Goal: Information Seeking & Learning: Check status

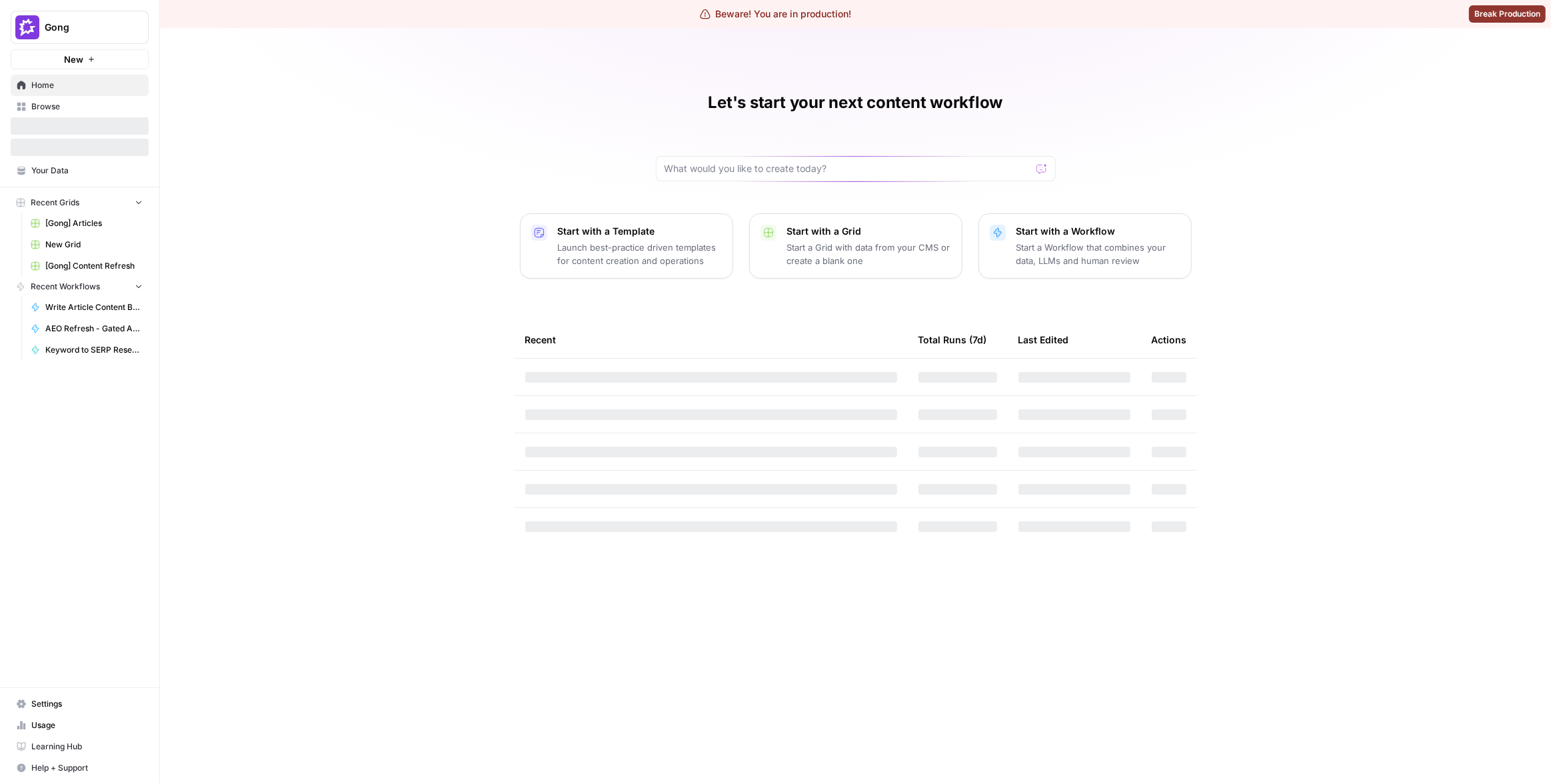
click at [77, 27] on span "Gong" at bounding box center [85, 27] width 81 height 13
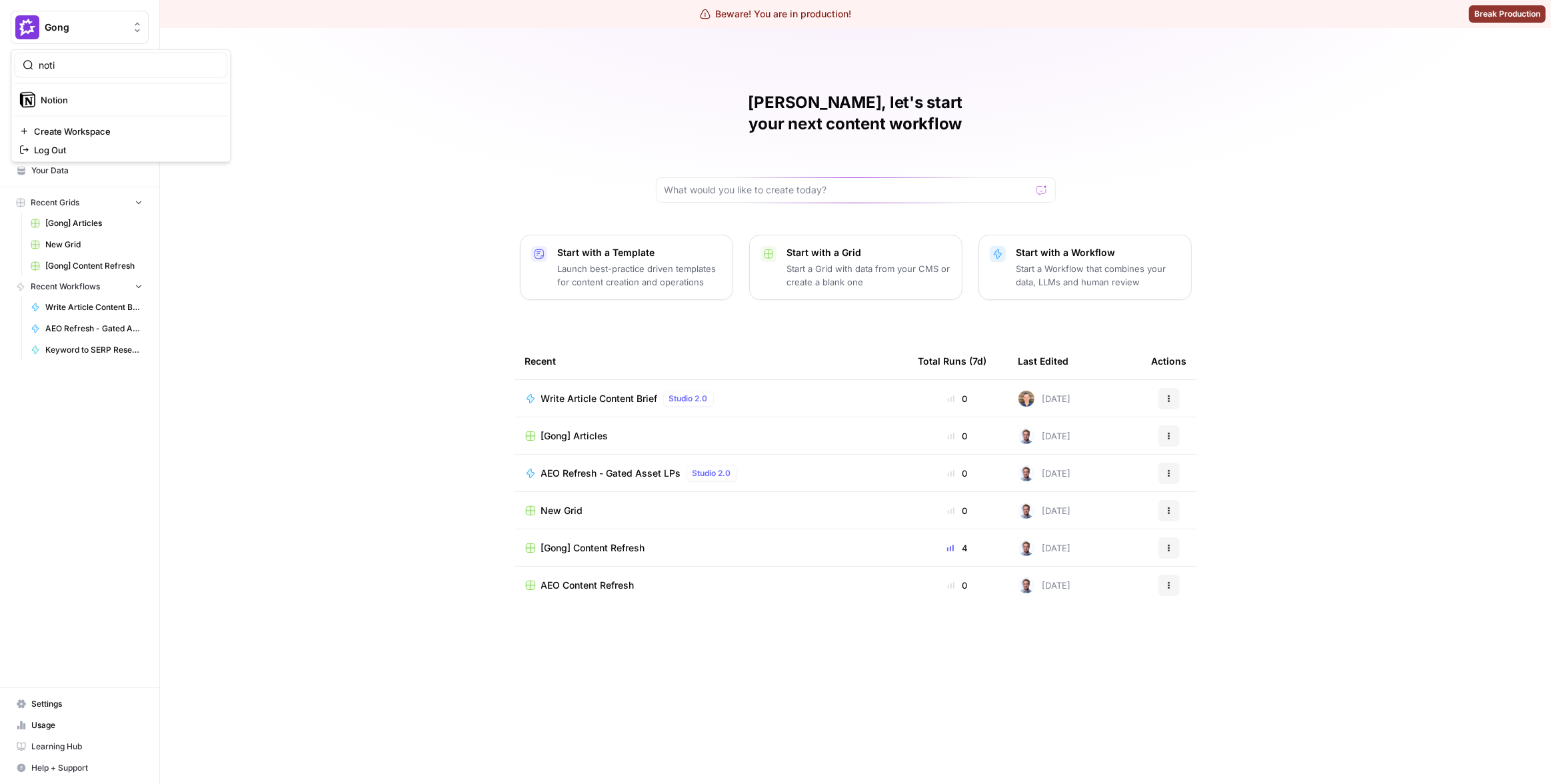
type input "noti"
click at [95, 96] on span "Notion" at bounding box center [128, 100] width 176 height 13
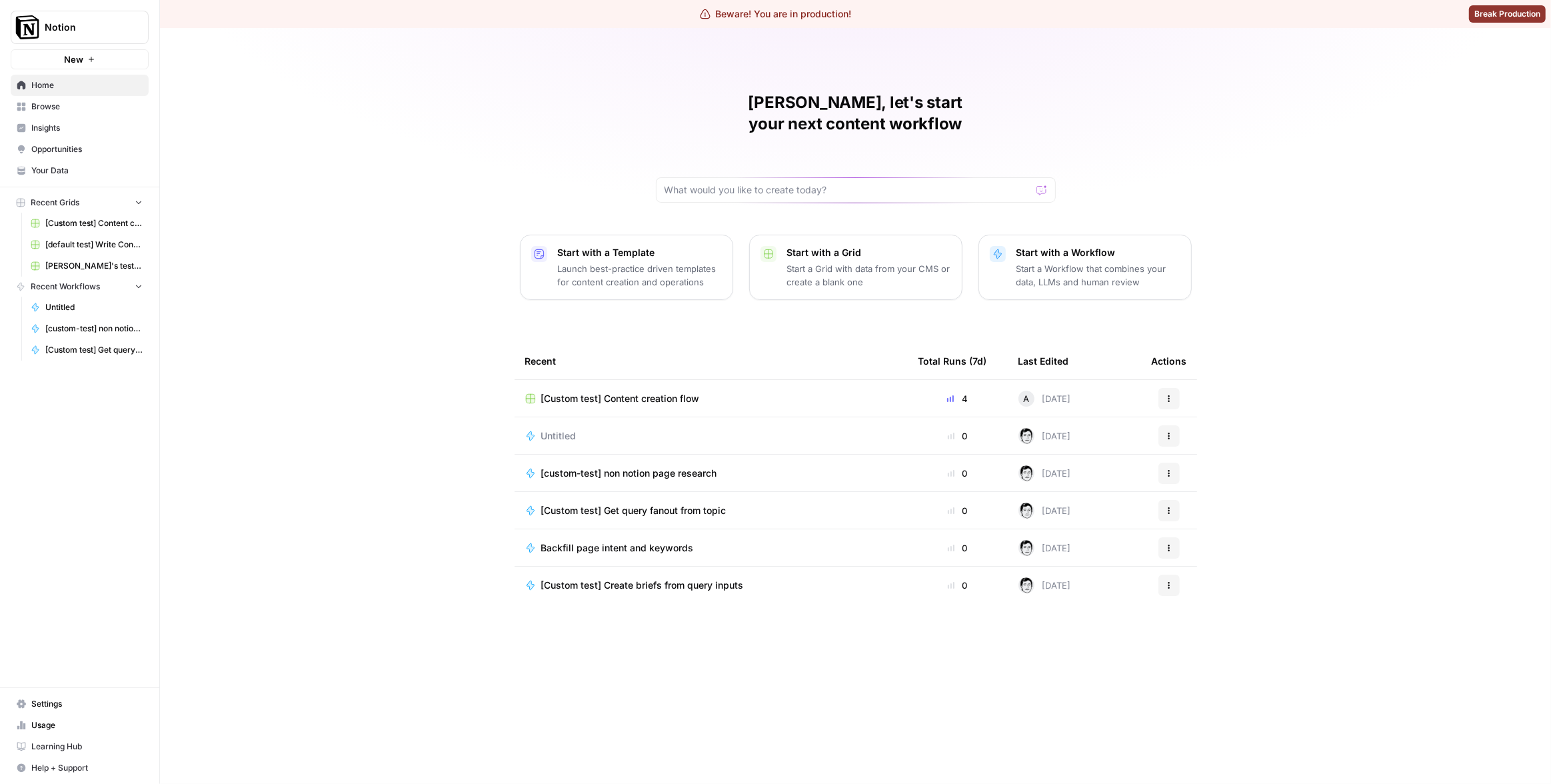
click at [73, 131] on span "Insights" at bounding box center [88, 128] width 112 height 12
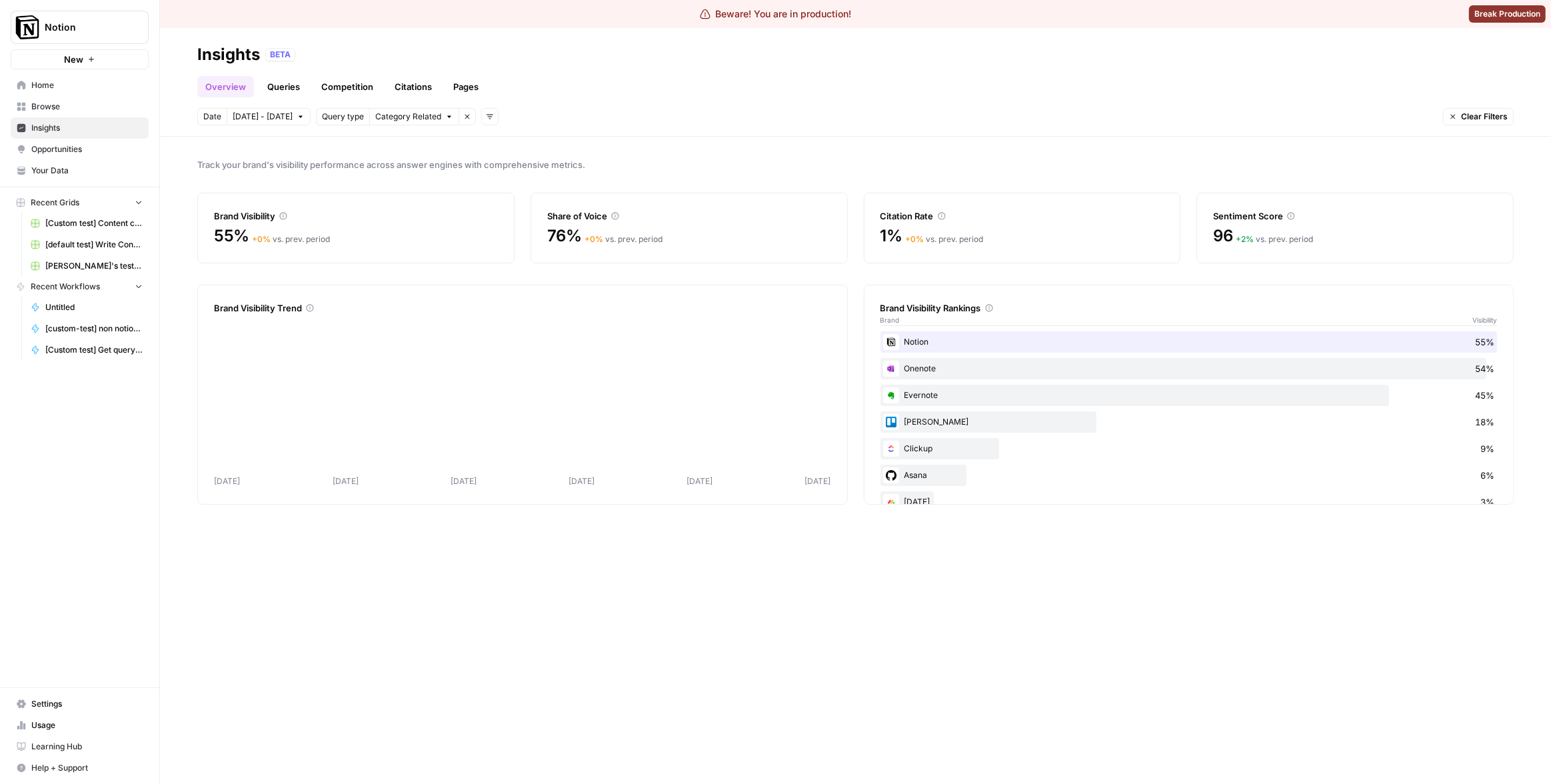
click at [459, 92] on link "Pages" at bounding box center [466, 87] width 41 height 21
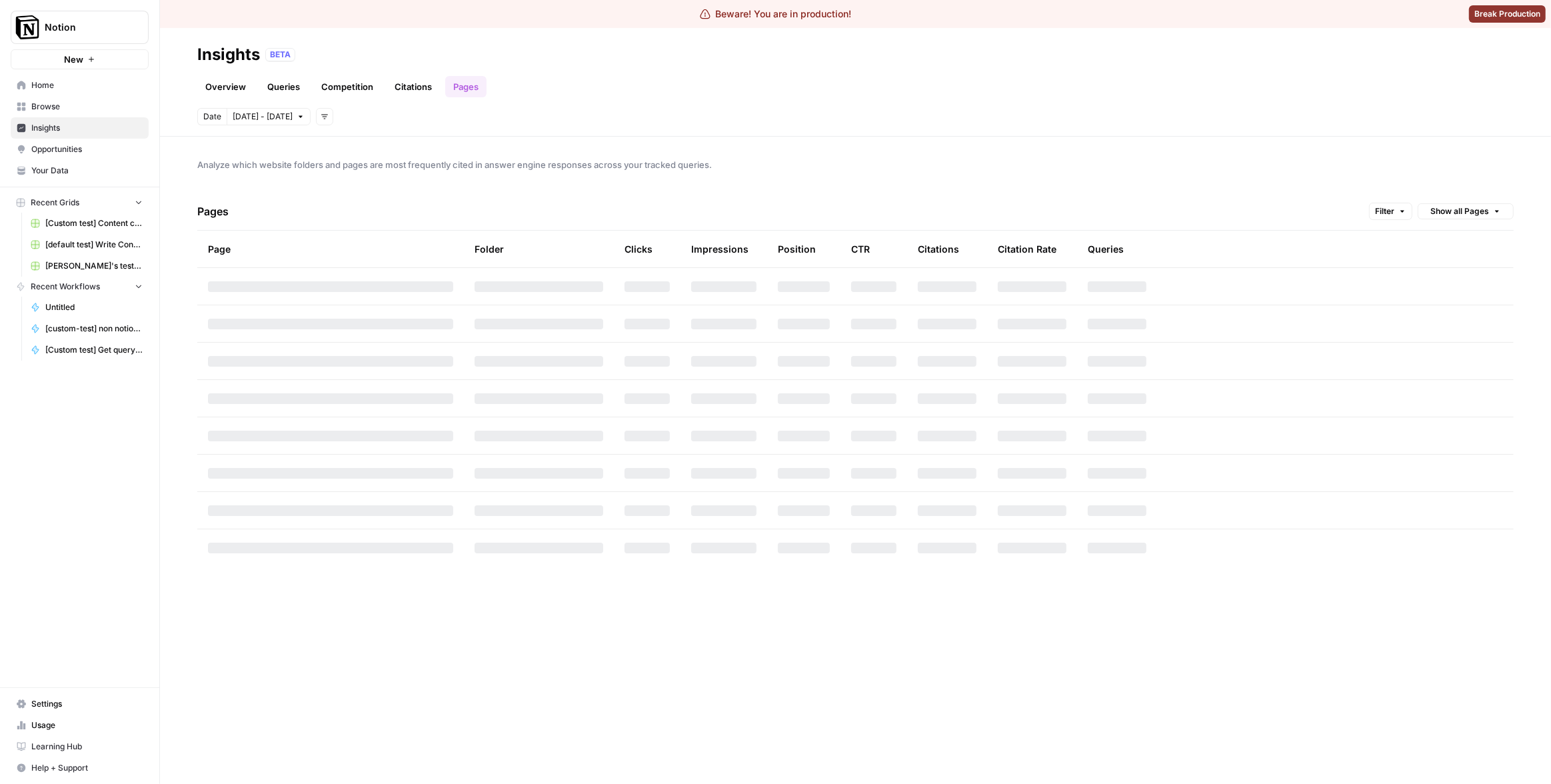
click at [725, 100] on header "Insights BETA Overview Queries Competition Citations Pages Date Sep 27 - Oct 3 …" at bounding box center [855, 82] width 1391 height 109
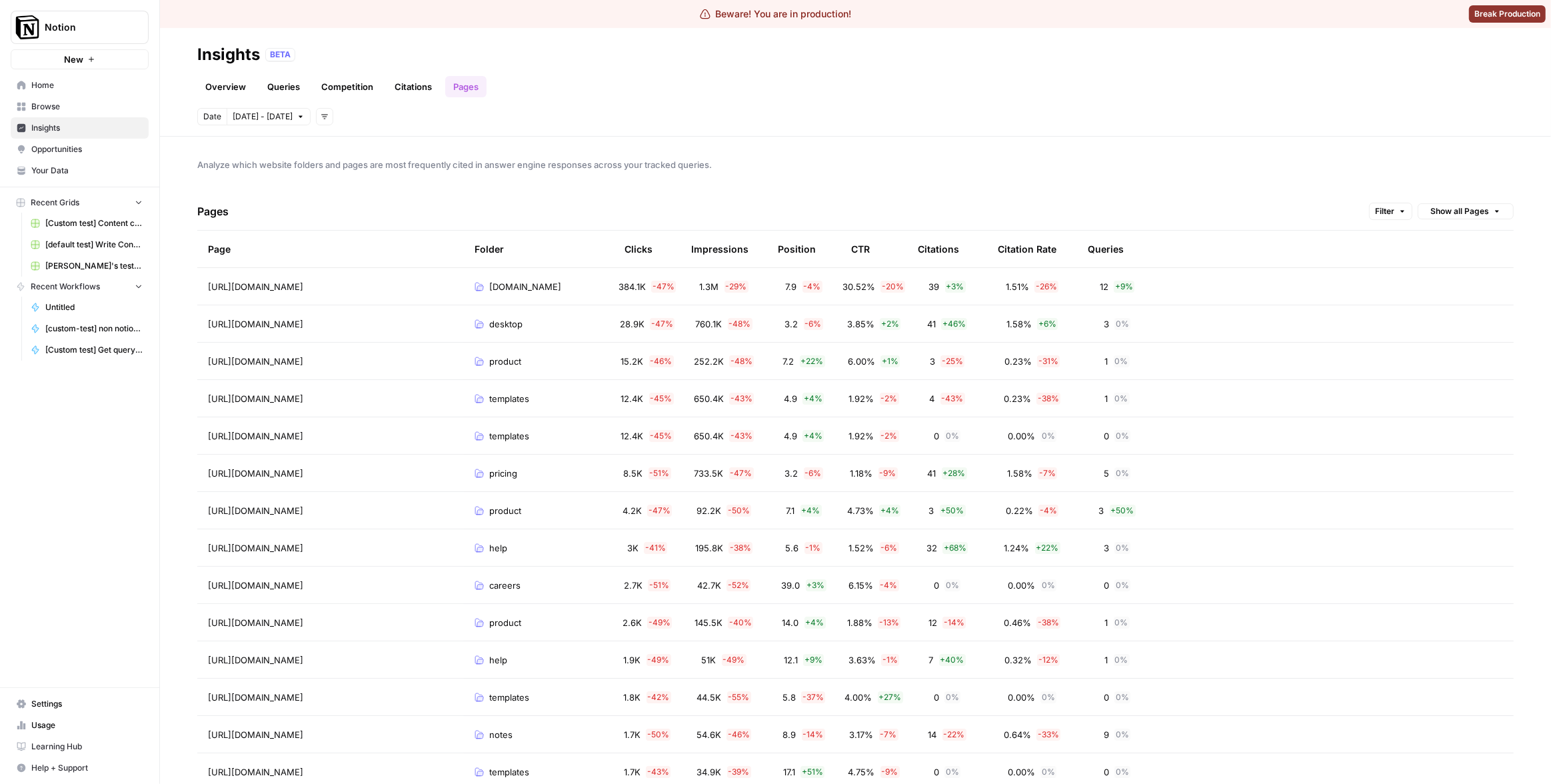
click at [90, 34] on button "Notion" at bounding box center [79, 27] width 138 height 34
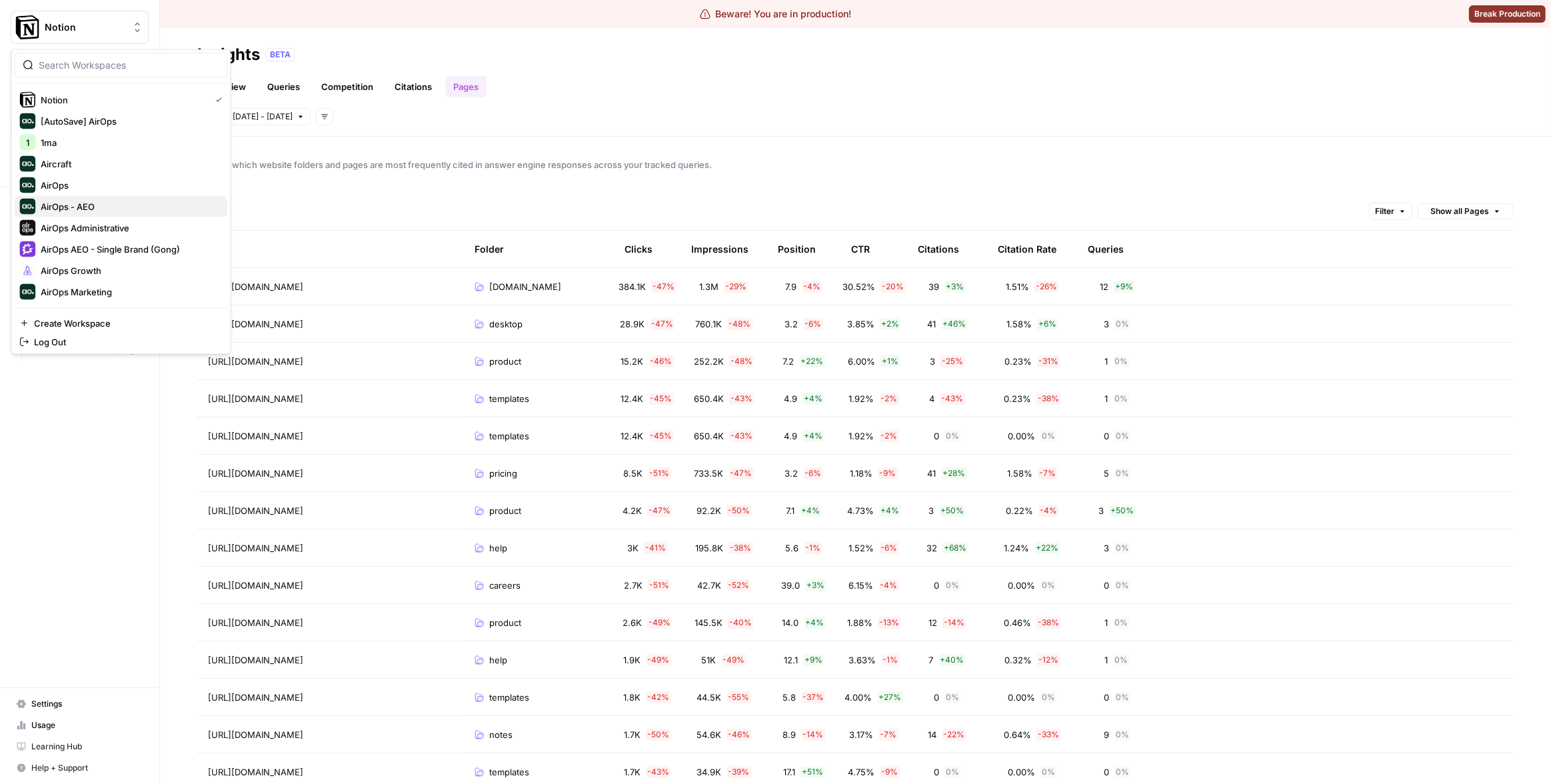
scroll to position [7, 0]
click at [109, 215] on span "AirOps Administrative" at bounding box center [128, 221] width 176 height 13
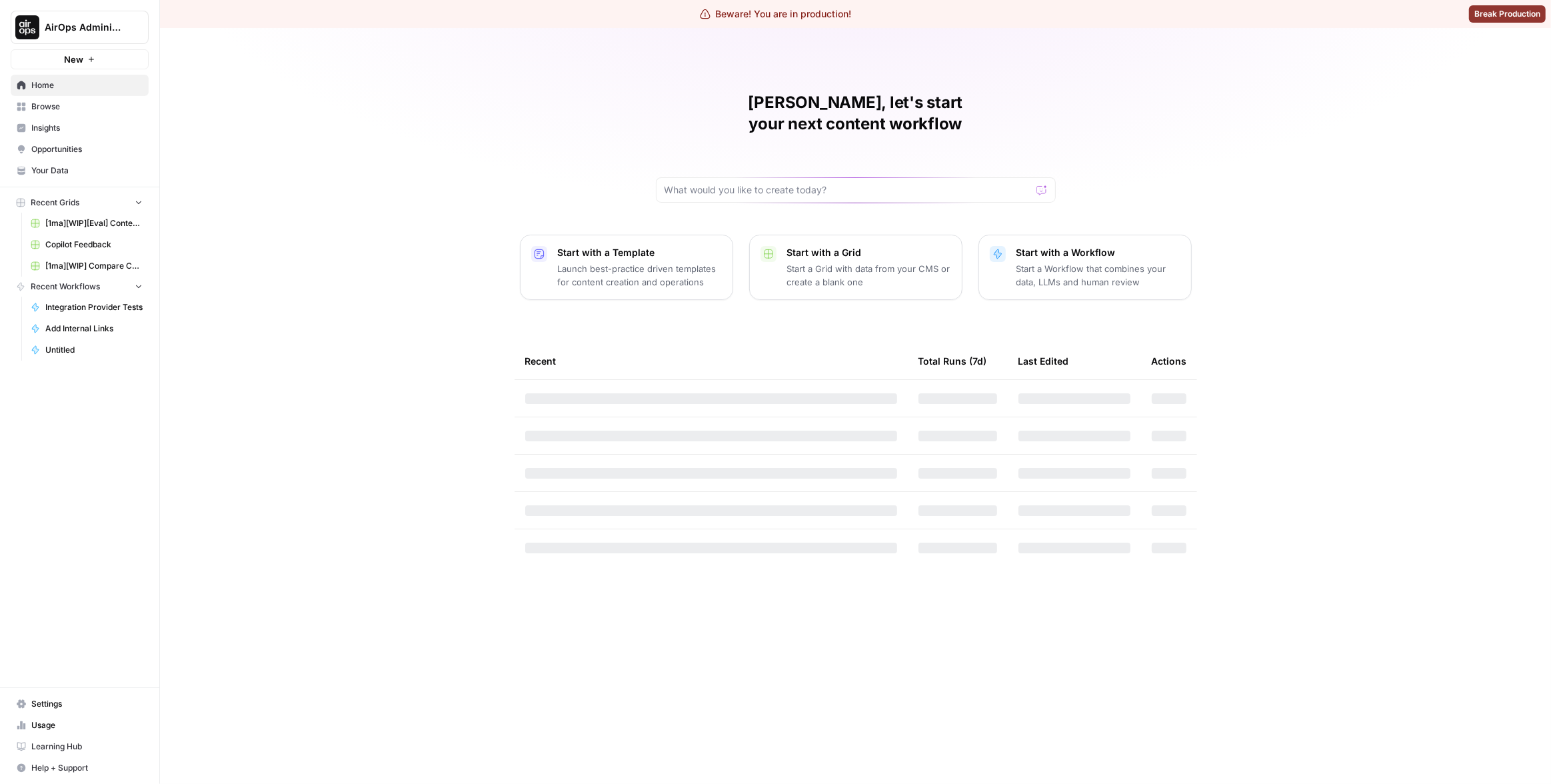
click at [54, 701] on span "Settings" at bounding box center [88, 703] width 112 height 12
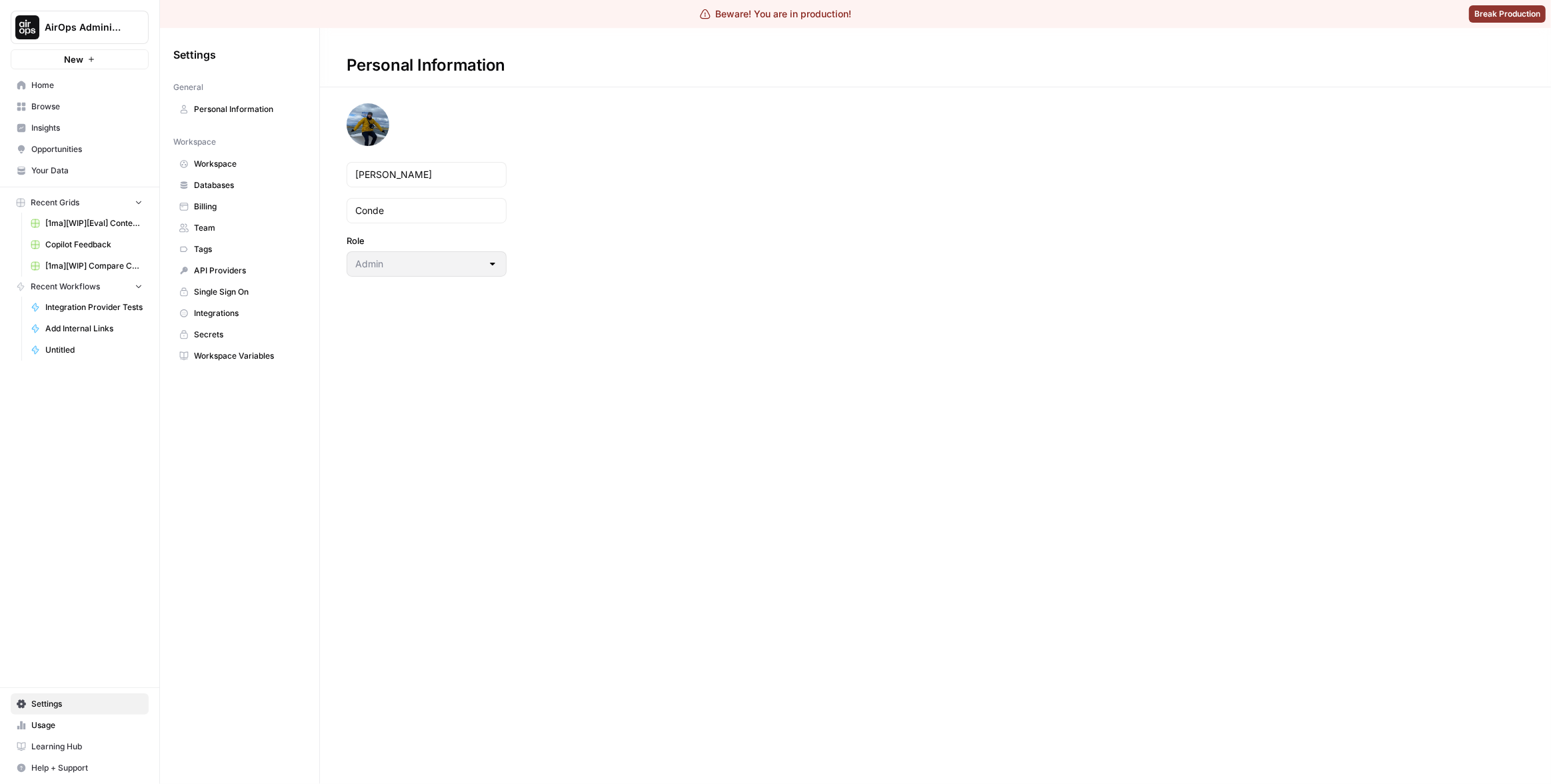
click at [216, 164] on span "Workspace" at bounding box center [247, 164] width 106 height 12
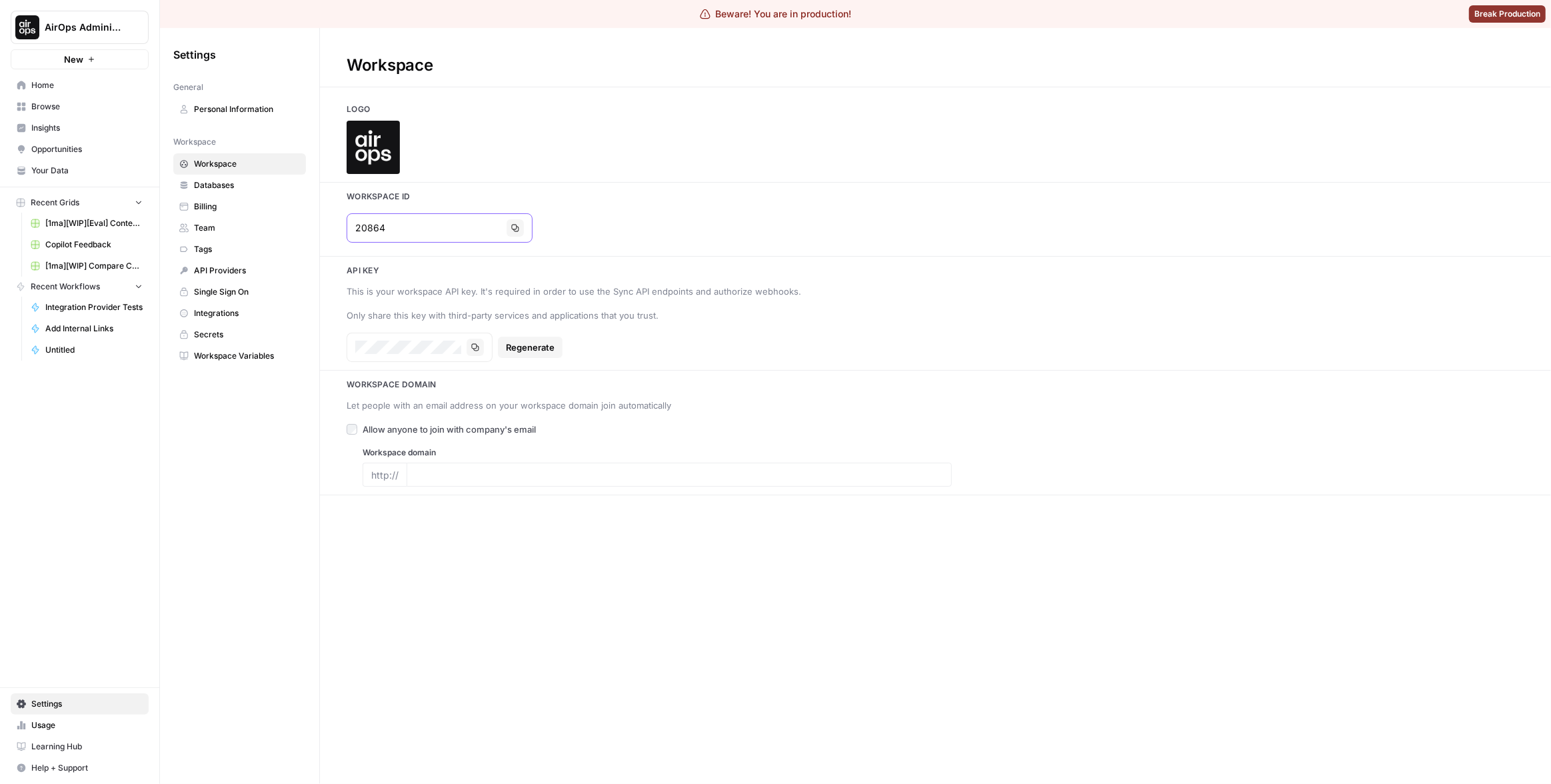
click at [374, 227] on input "20864" at bounding box center [428, 228] width 146 height 13
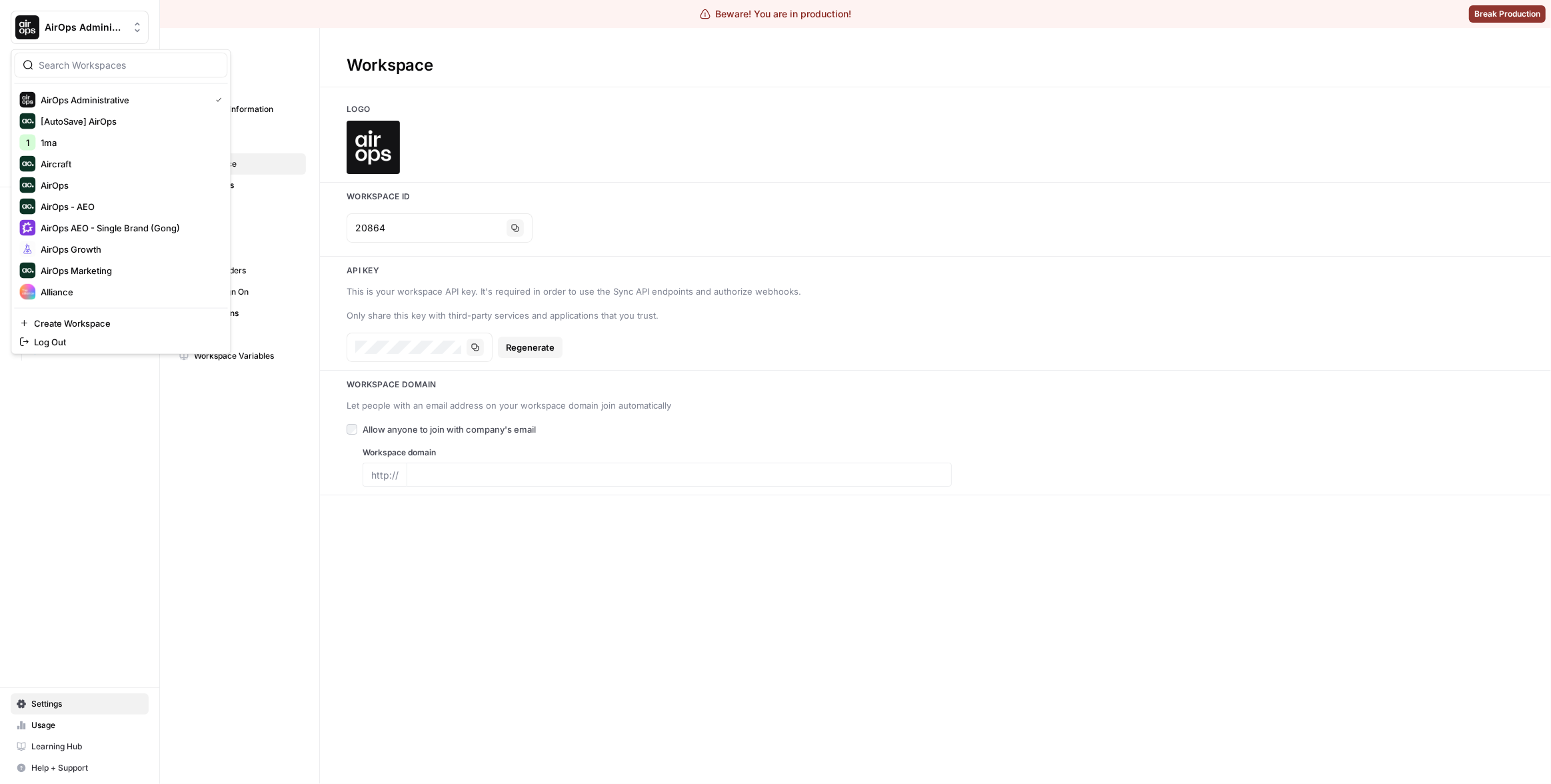
click at [55, 25] on span "AirOps Administrative" at bounding box center [85, 27] width 81 height 13
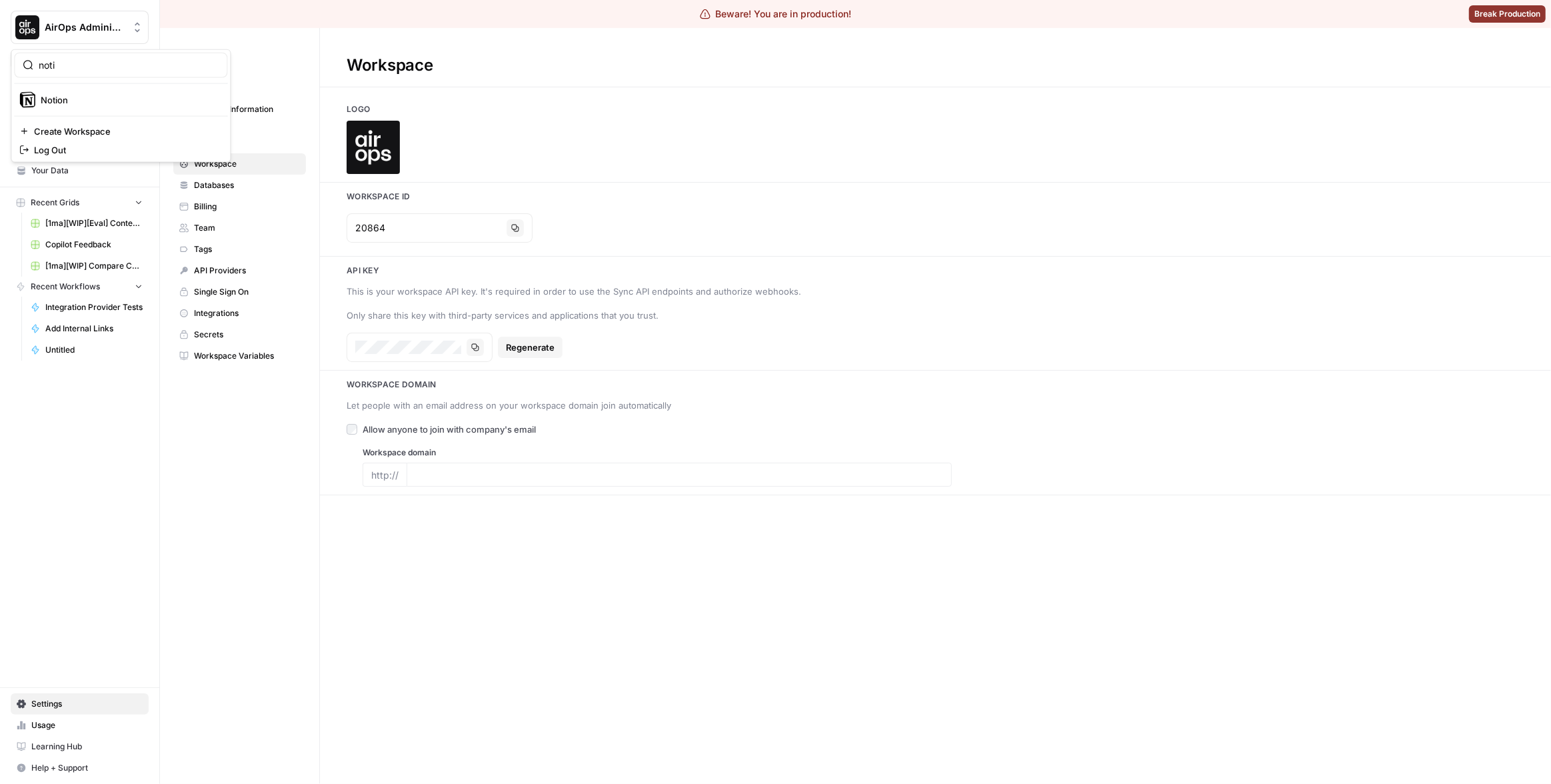
type input "noti"
click at [79, 107] on div "Notion" at bounding box center [120, 100] width 203 height 16
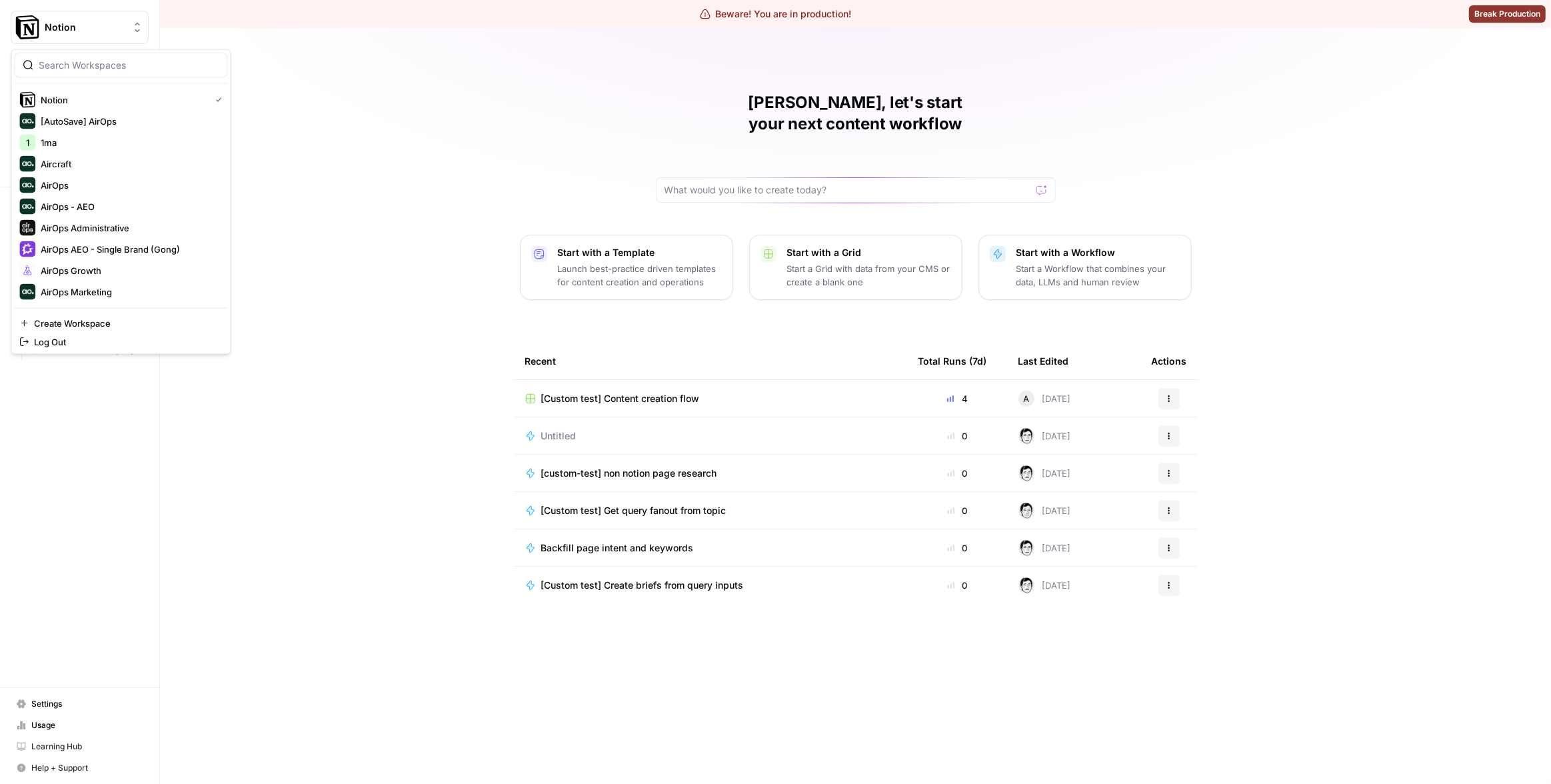
click at [103, 30] on span "Notion" at bounding box center [85, 27] width 81 height 13
click at [97, 185] on span "[PERSON_NAME] Snowboards" at bounding box center [128, 186] width 176 height 13
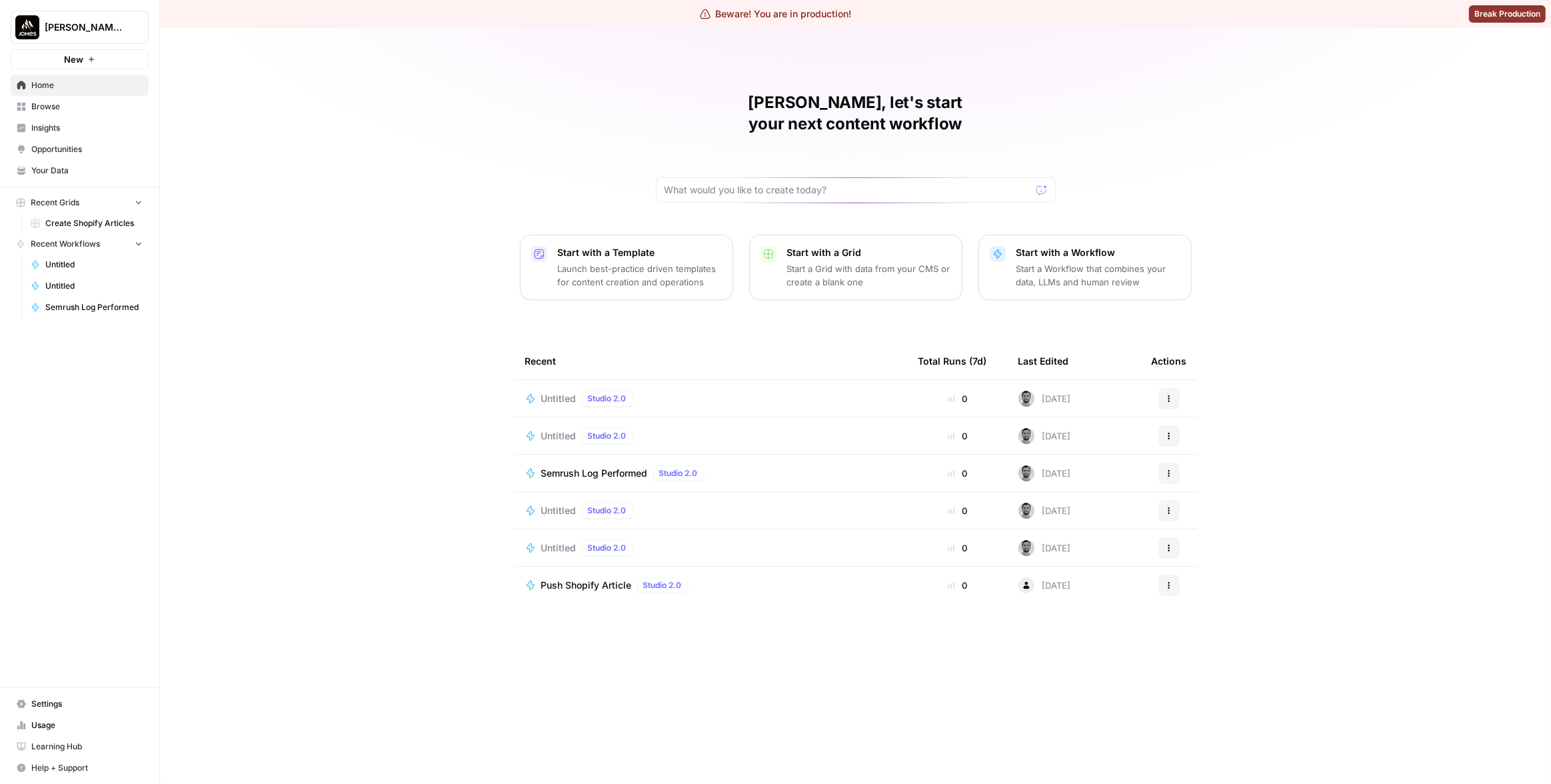
click at [87, 129] on span "Insights" at bounding box center [88, 128] width 112 height 12
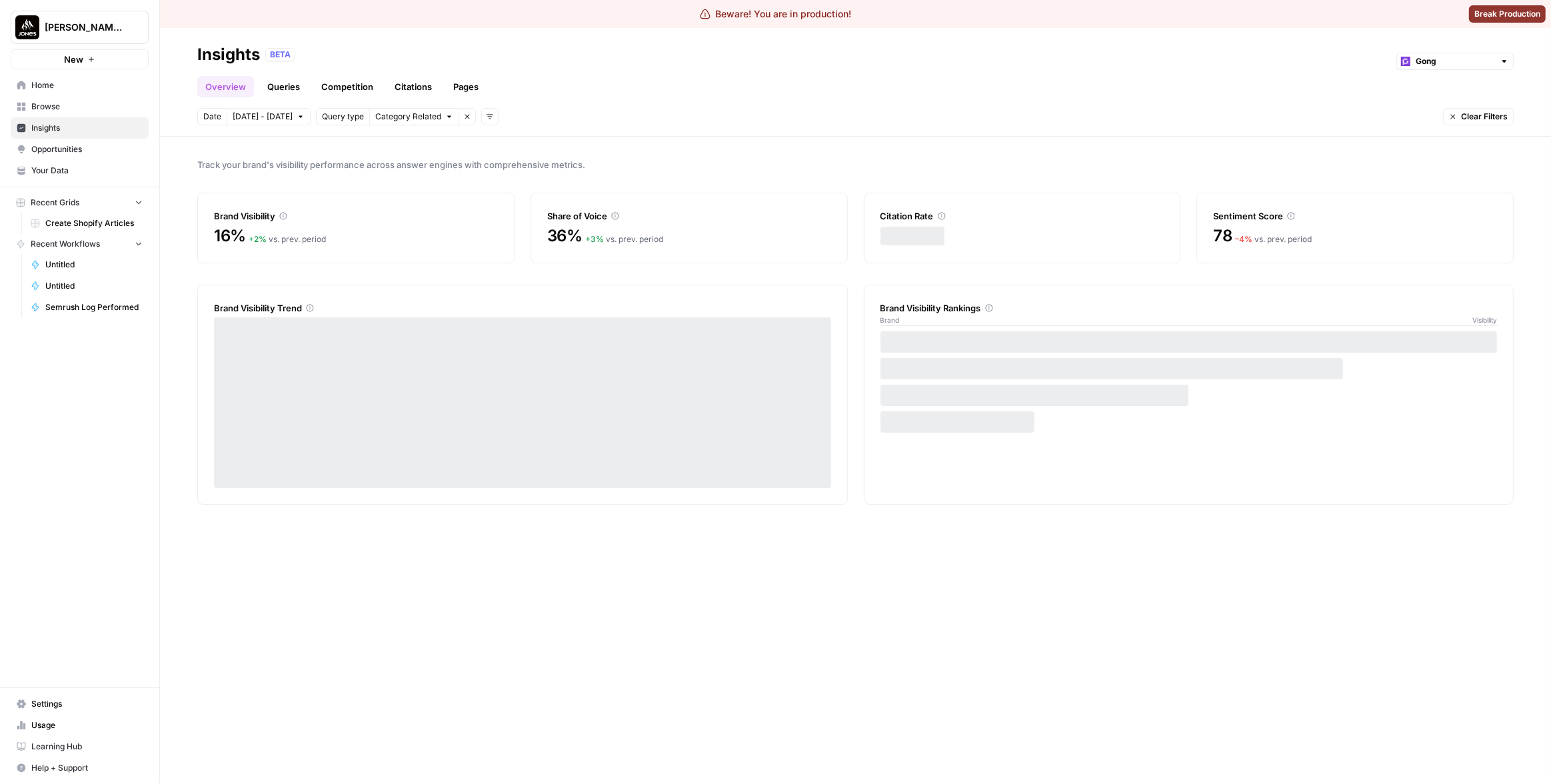
click at [459, 86] on link "Pages" at bounding box center [466, 87] width 41 height 21
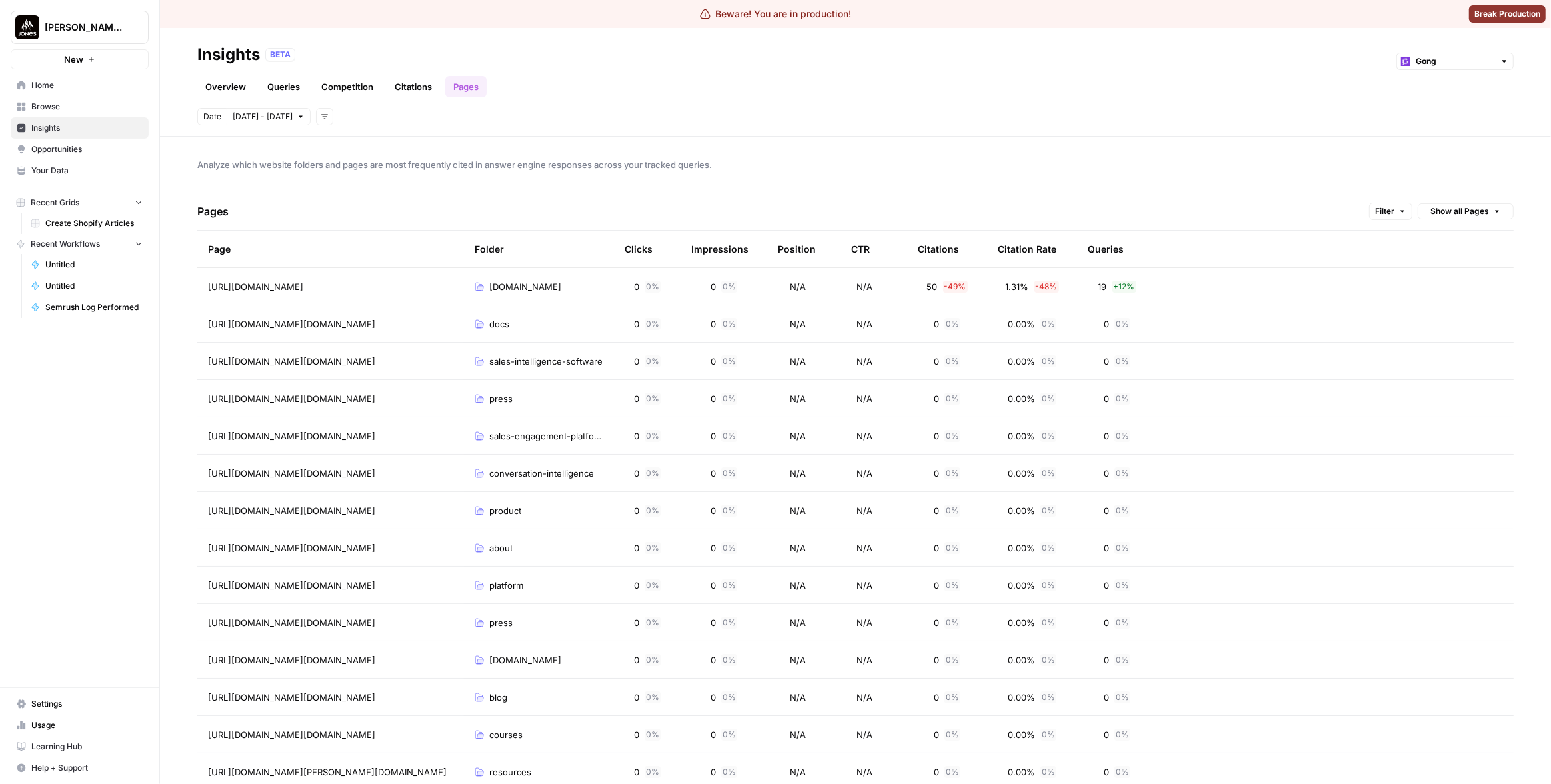
click at [691, 107] on header "Insights BETA Gong Overview Queries Competition Citations Pages Date [DATE] - […" at bounding box center [855, 82] width 1391 height 109
click at [1458, 58] on input "text" at bounding box center [1455, 62] width 79 height 13
type input "Gong"
click at [1306, 41] on header "Insights BETA Gong Overview Queries Competition Citations Pages Date [DATE] - […" at bounding box center [855, 82] width 1391 height 109
click at [1457, 205] on span "Show all Pages" at bounding box center [1460, 211] width 59 height 12
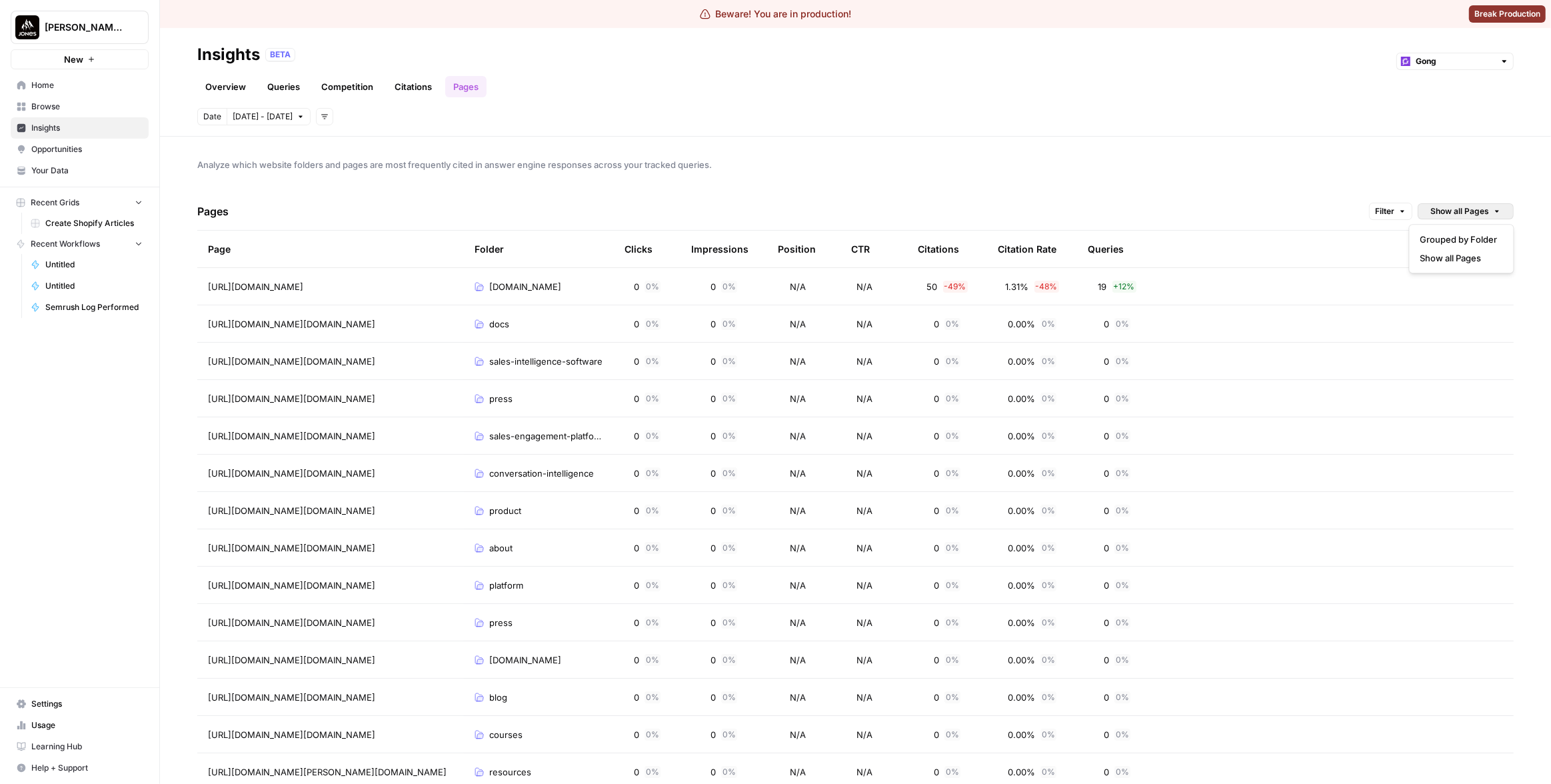
click at [1357, 166] on span "Analyze which website folders and pages are most frequently cited in answer eng…" at bounding box center [855, 164] width 1316 height 13
click at [258, 118] on span "[DATE] - [DATE]" at bounding box center [263, 116] width 60 height 12
click at [334, 198] on div "4" at bounding box center [333, 202] width 18 height 18
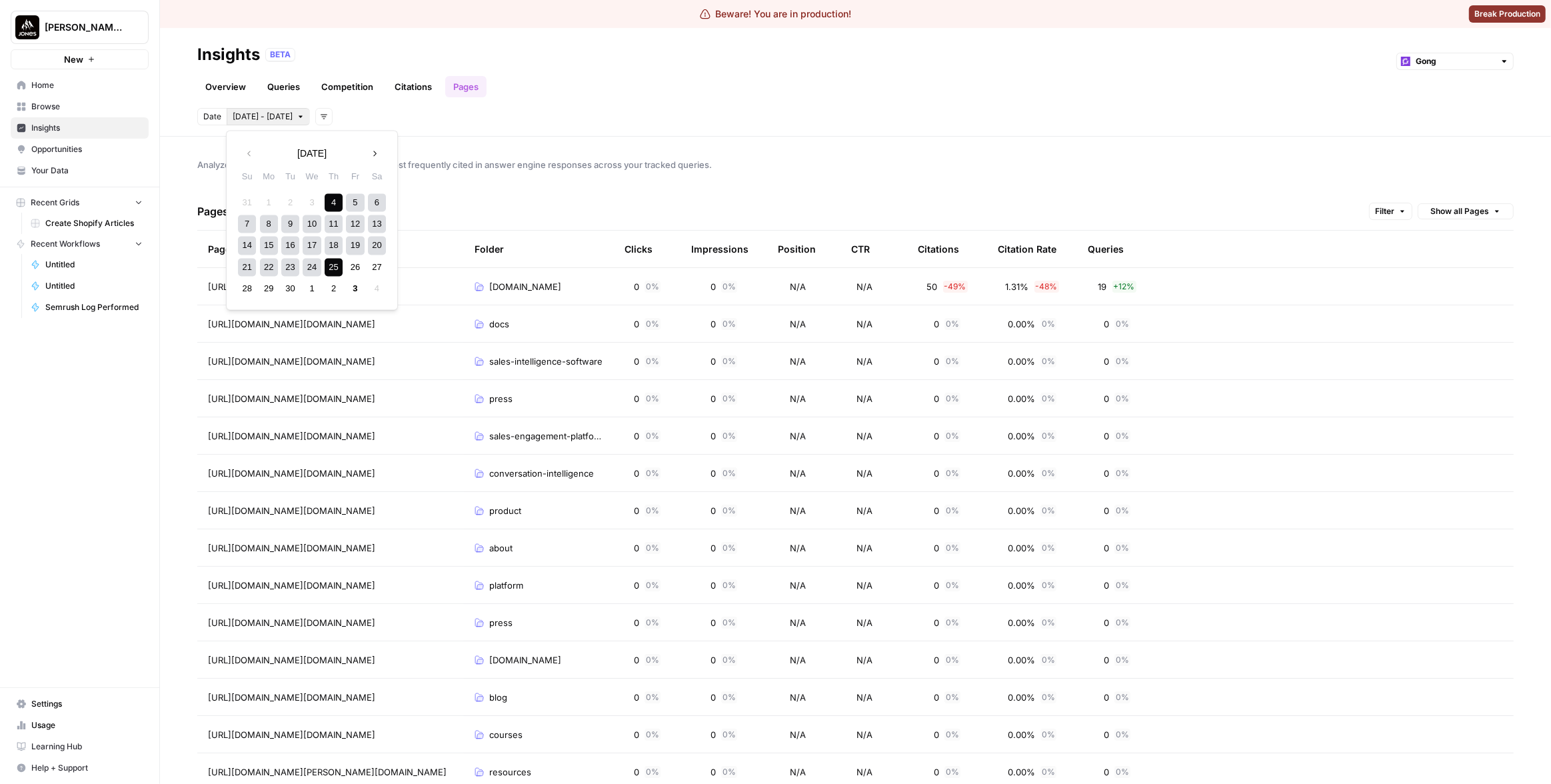
click at [333, 266] on div "25" at bounding box center [333, 266] width 18 height 18
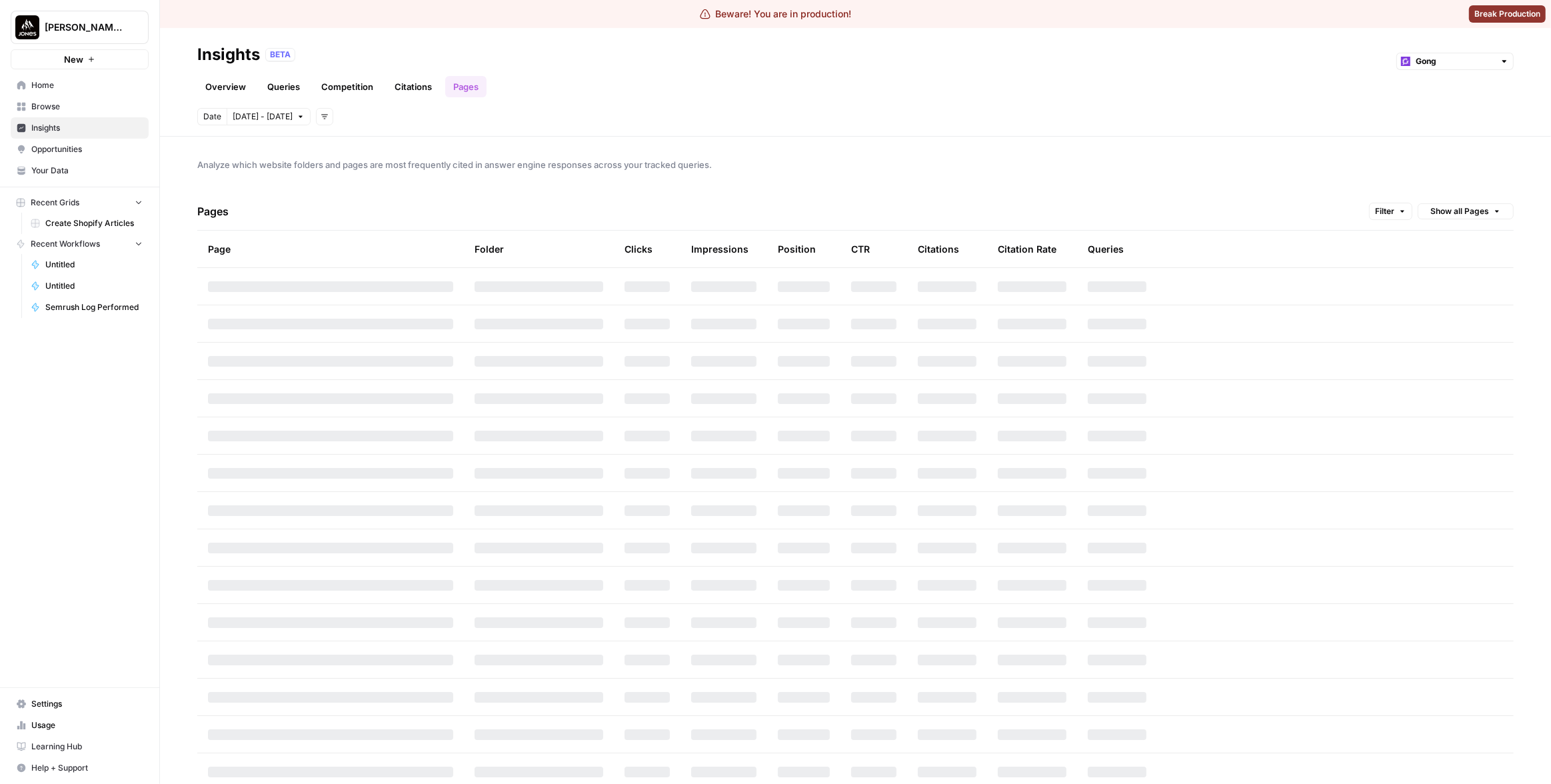
click at [843, 135] on header "Insights BETA Gong Overview Queries Competition Citations Pages Date [DATE] - […" at bounding box center [855, 82] width 1391 height 109
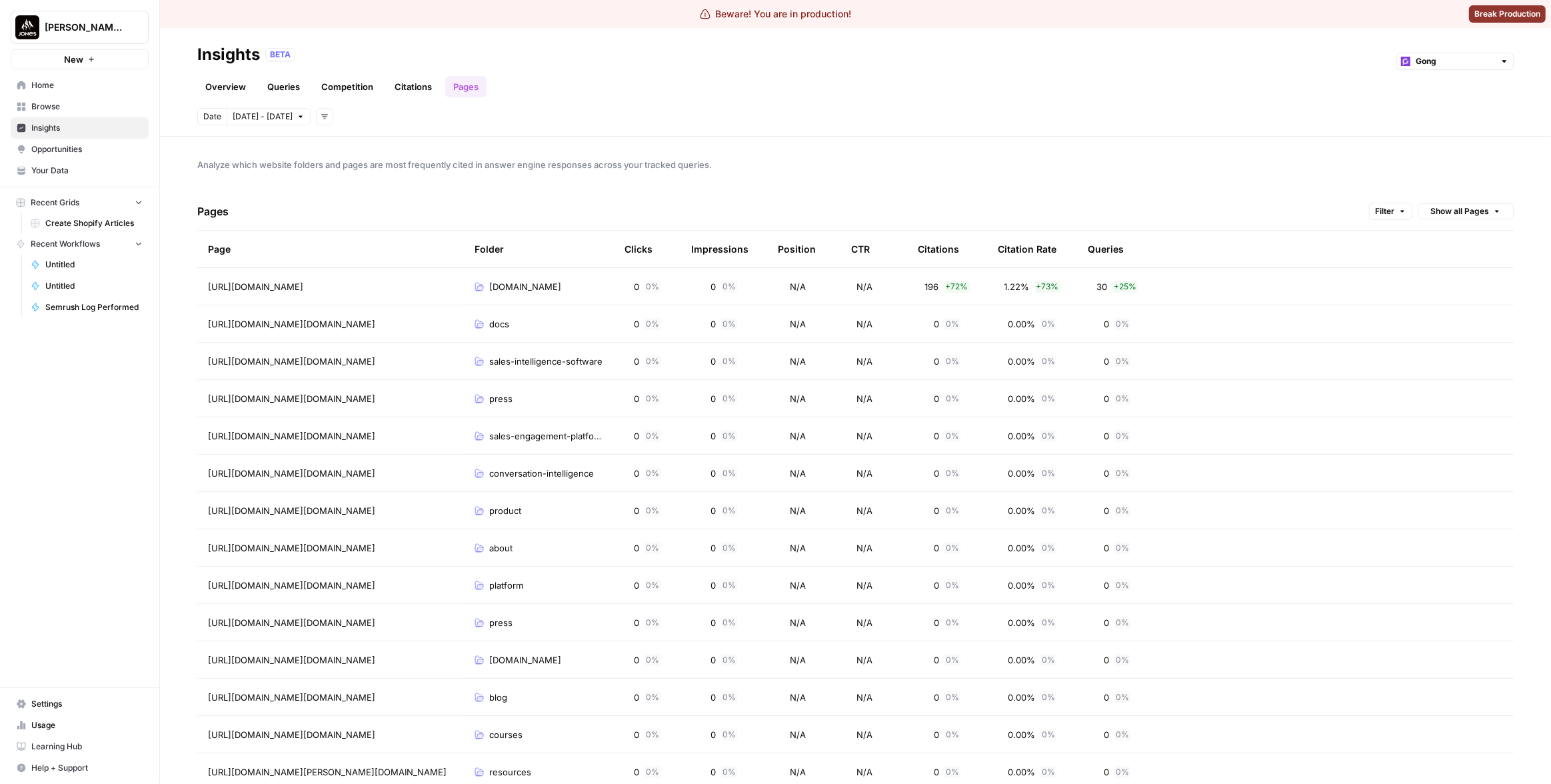
click at [852, 146] on div "Analyze which website folders and pages are most frequently cited in answer eng…" at bounding box center [855, 460] width 1391 height 647
